Goal: Navigation & Orientation: Find specific page/section

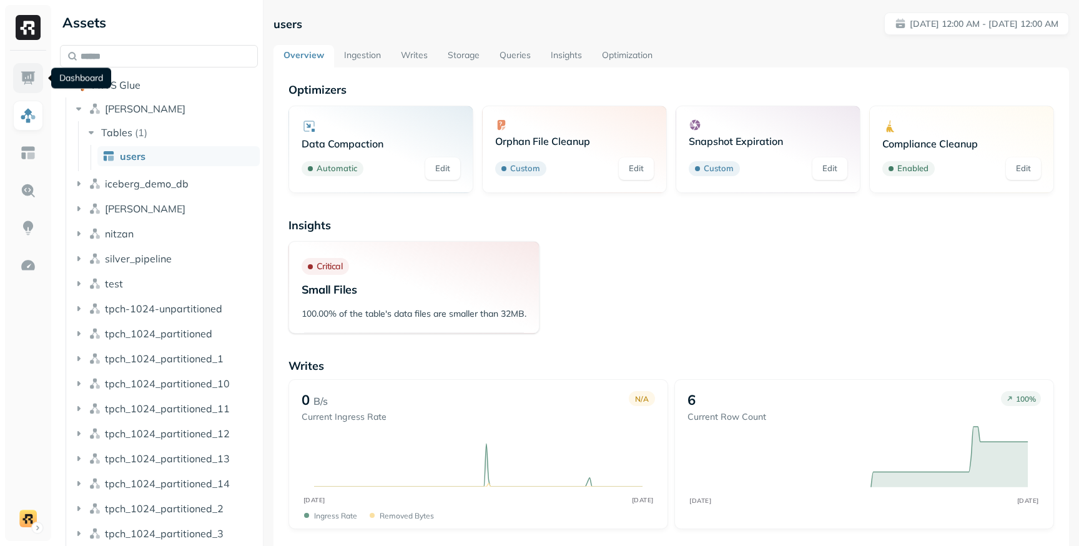
click at [32, 75] on img at bounding box center [28, 78] width 16 height 16
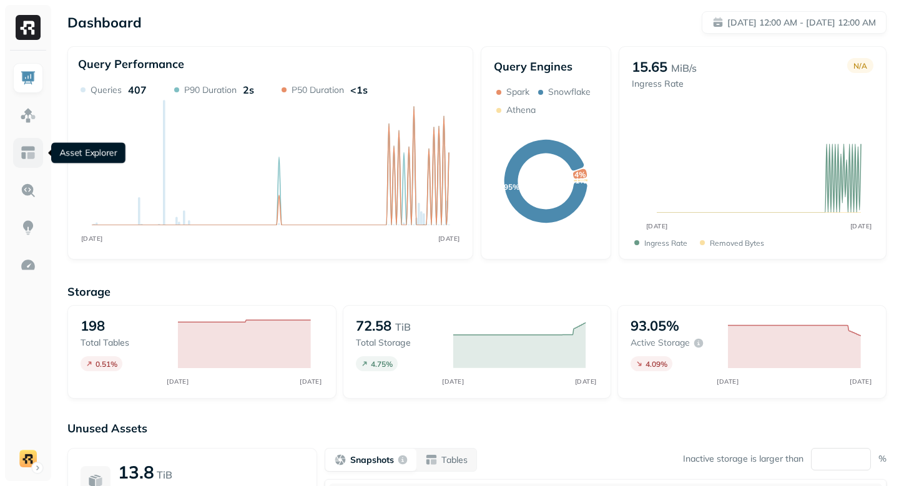
click at [34, 153] on img at bounding box center [28, 153] width 16 height 16
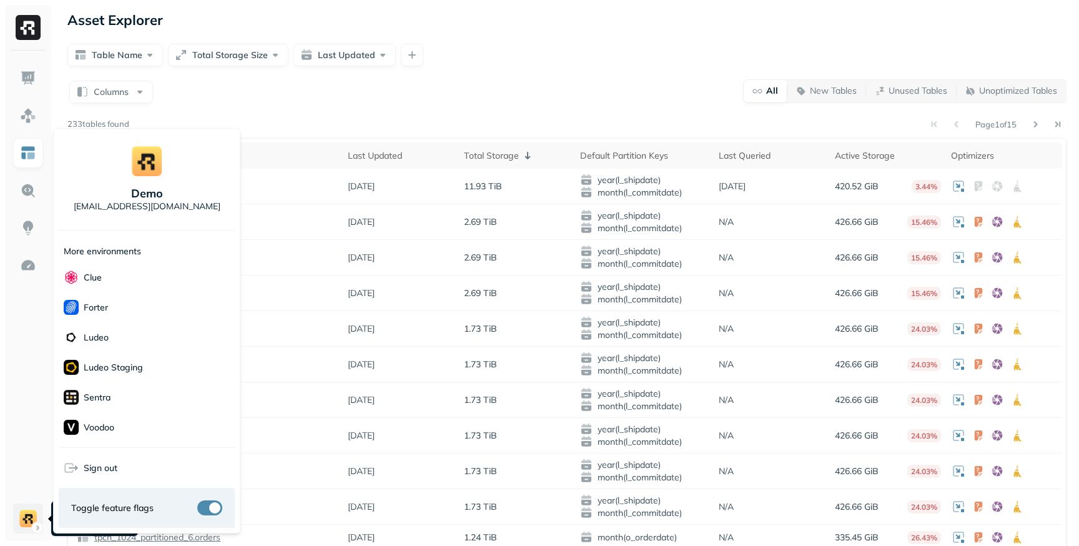
click at [36, 526] on html "Asset Explorer Table Name Total Storage Size Last Updated Columns All New Table…" at bounding box center [539, 347] width 1079 height 694
click at [209, 502] on button "button" at bounding box center [209, 507] width 25 height 15
click at [211, 514] on button "button" at bounding box center [209, 507] width 25 height 15
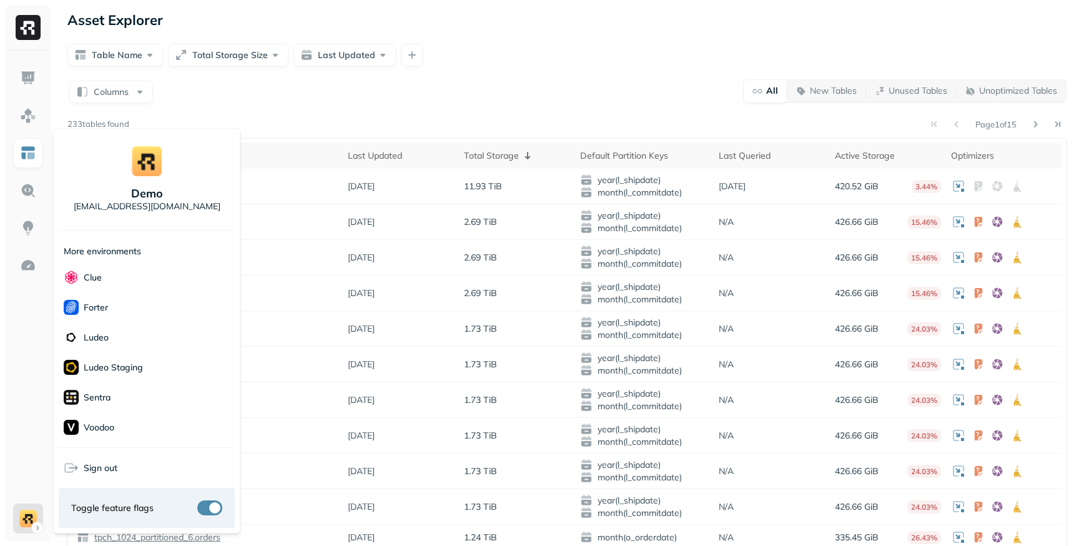
click at [36, 519] on html "Asset Explorer Table Name Total Storage Size Last Updated Columns All New Table…" at bounding box center [539, 347] width 1079 height 694
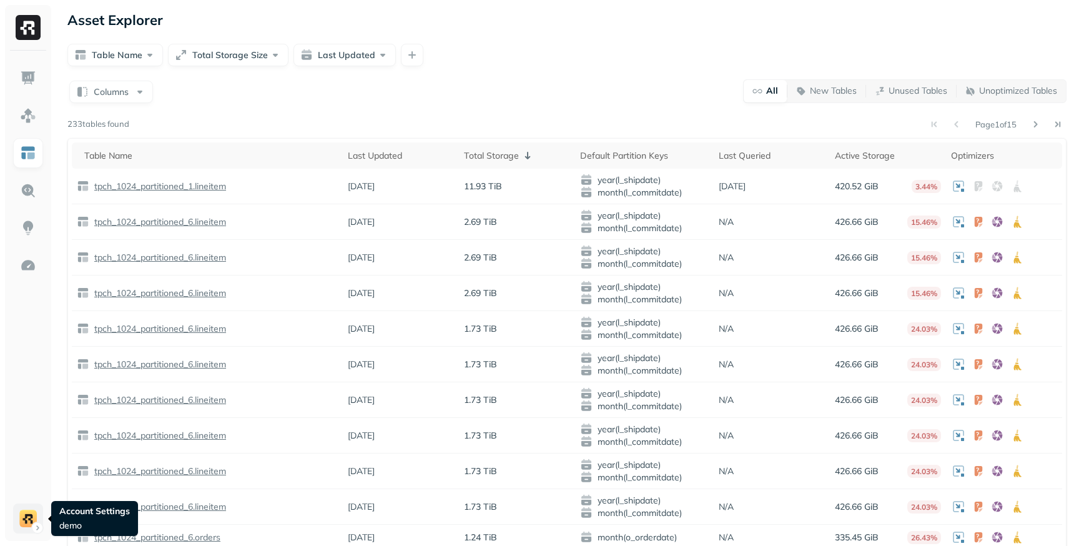
click at [29, 506] on html "Asset Explorer Table Name Total Storage Size Last Updated Columns All New Table…" at bounding box center [539, 347] width 1079 height 694
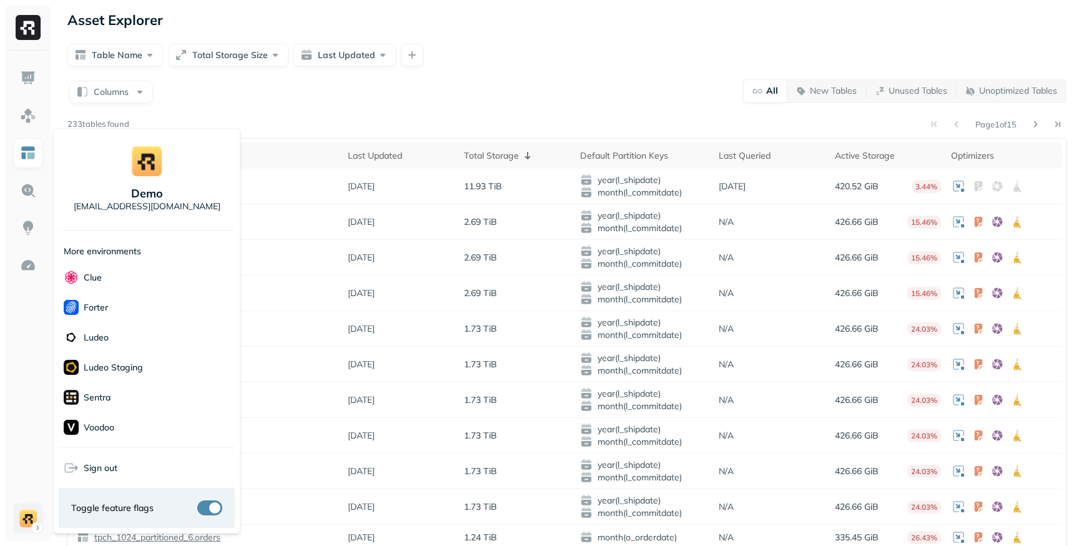
click at [29, 506] on html "Asset Explorer Table Name Total Storage Size Last Updated Columns All New Table…" at bounding box center [539, 347] width 1079 height 694
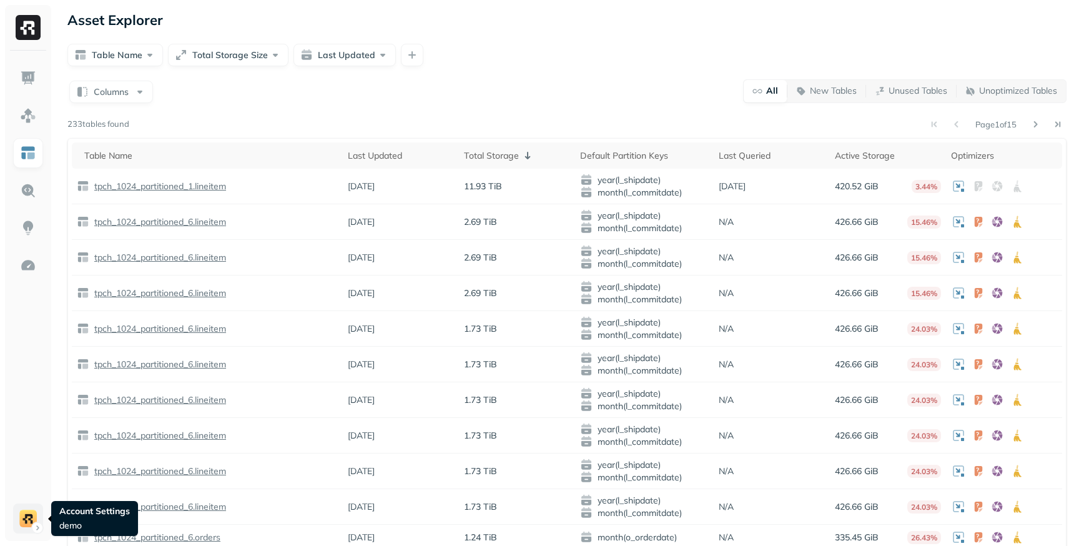
click at [29, 506] on html "Asset Explorer Table Name Total Storage Size Last Updated Columns All New Table…" at bounding box center [539, 347] width 1079 height 694
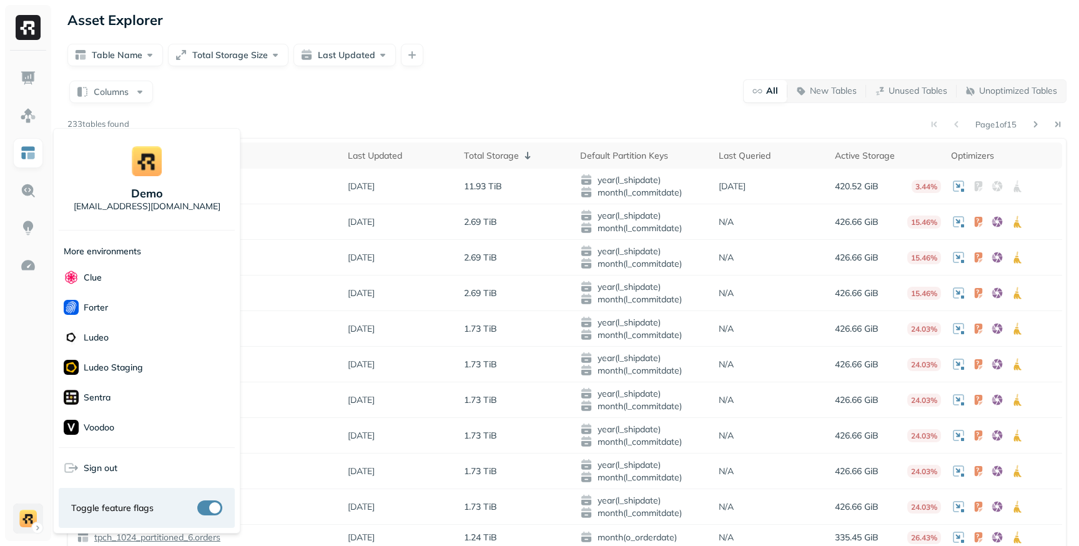
click at [29, 506] on html "Asset Explorer Table Name Total Storage Size Last Updated Columns All New Table…" at bounding box center [539, 347] width 1079 height 694
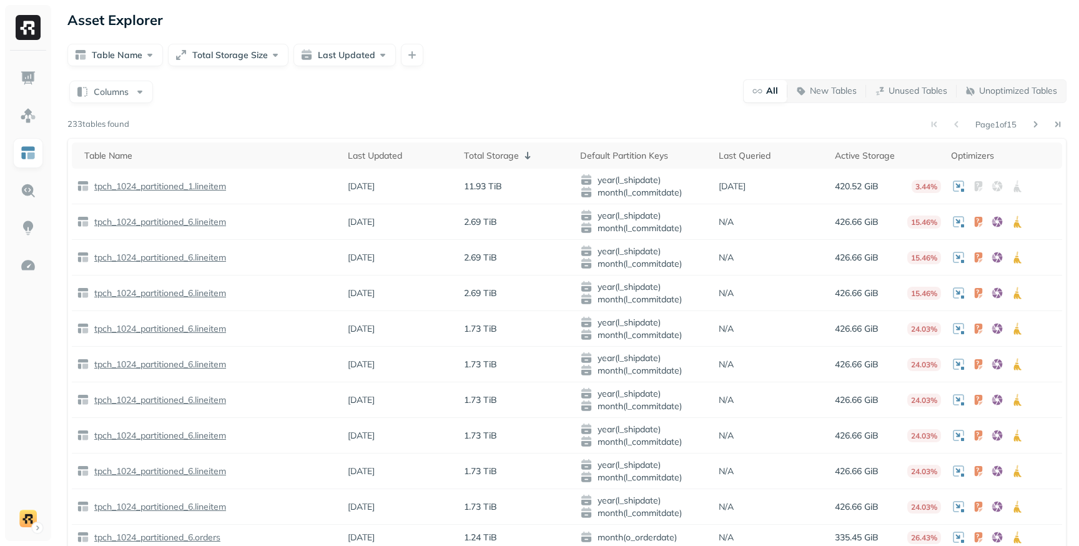
click at [39, 435] on ul at bounding box center [27, 298] width 31 height 470
